Goal: Information Seeking & Learning: Learn about a topic

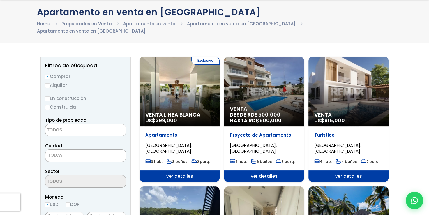
scroll to position [32, 0]
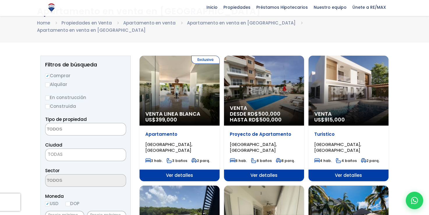
click at [78, 124] on textarea "Search" at bounding box center [73, 129] width 57 height 13
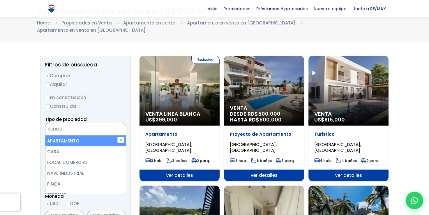
click at [73, 135] on li "APARTAMENTO" at bounding box center [85, 140] width 80 height 11
select select "apartment"
click at [93, 135] on li "APARTAMENTO" at bounding box center [85, 140] width 80 height 11
select select "apartment"
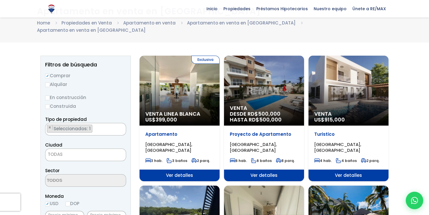
click at [106, 103] on label "Construida" at bounding box center [85, 106] width 81 height 7
click at [0, 0] on input "Construida" at bounding box center [0, 0] width 0 height 0
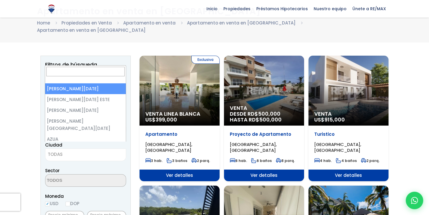
click at [71, 150] on span "TODAS" at bounding box center [85, 154] width 80 height 8
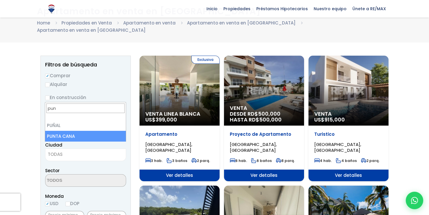
type input "pun"
select select "434"
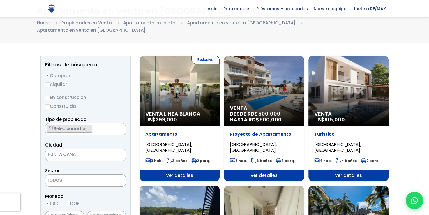
click at [78, 175] on textarea "Search" at bounding box center [73, 181] width 57 height 13
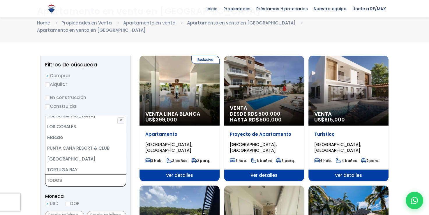
scroll to position [128, 0]
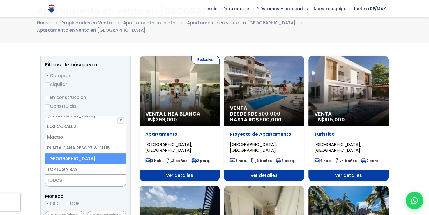
click at [81, 153] on li "[GEOGRAPHIC_DATA]" at bounding box center [85, 158] width 80 height 11
select select "16262"
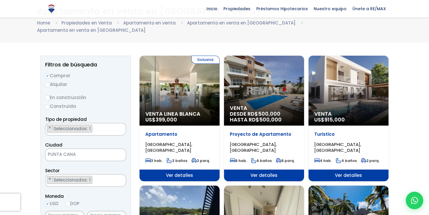
click at [116, 193] on span "Moneda" at bounding box center [85, 196] width 81 height 7
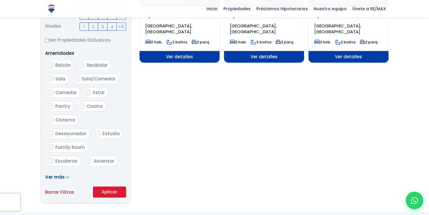
scroll to position [282, 0]
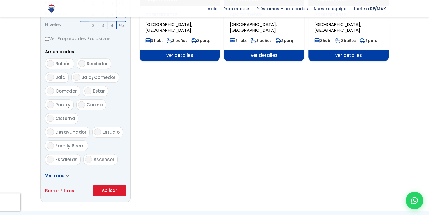
click at [109, 185] on button "Aplicar" at bounding box center [109, 190] width 33 height 11
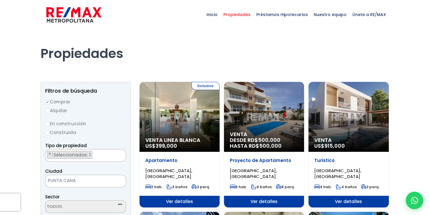
select select "16262"
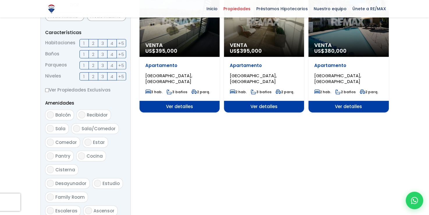
scroll to position [227, 0]
